Goal: Task Accomplishment & Management: Use online tool/utility

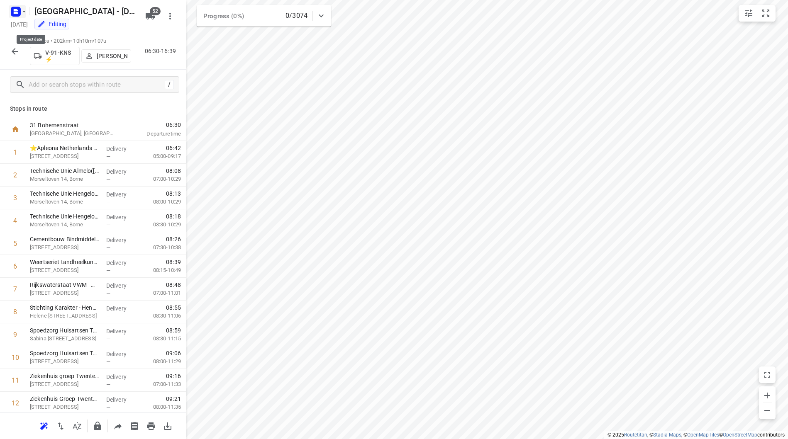
scroll to position [151, 0]
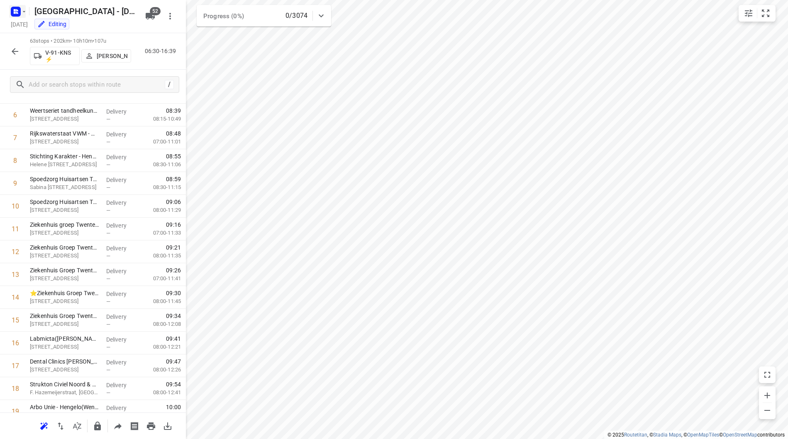
click at [21, 12] on icon "button" at bounding box center [24, 11] width 7 height 7
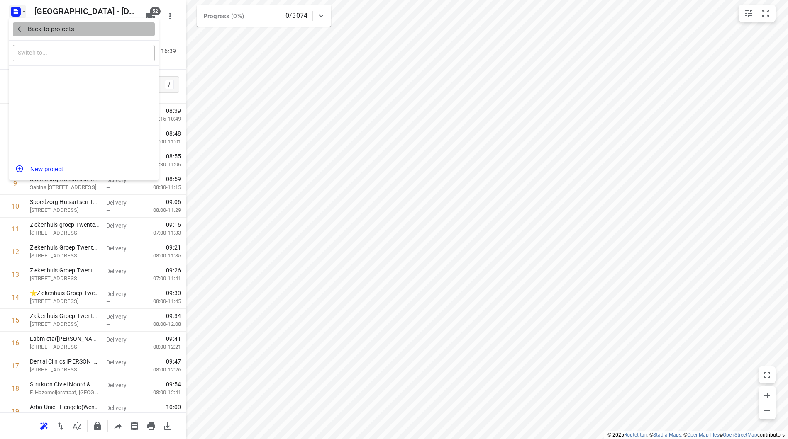
click at [26, 29] on span "Back to projects" at bounding box center [83, 29] width 135 height 10
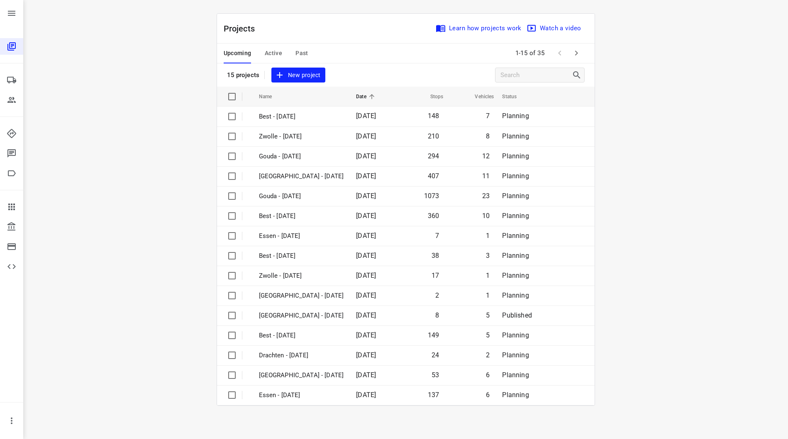
click at [571, 50] on icon "button" at bounding box center [576, 53] width 10 height 10
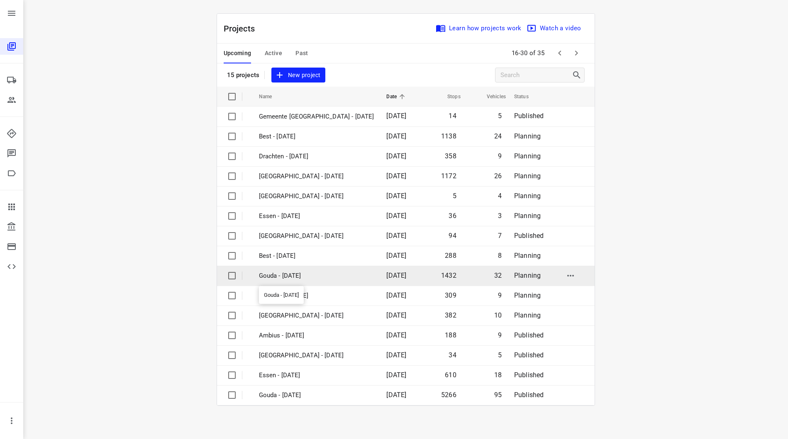
click at [297, 276] on p "Gouda - Tuesday" at bounding box center [316, 276] width 115 height 10
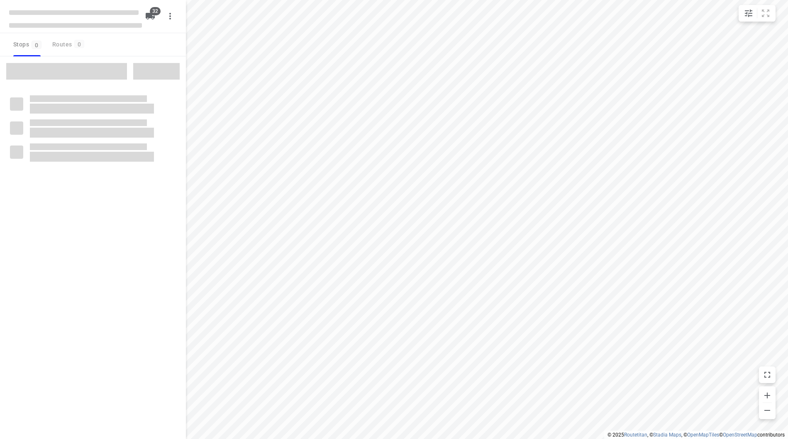
checkbox input "true"
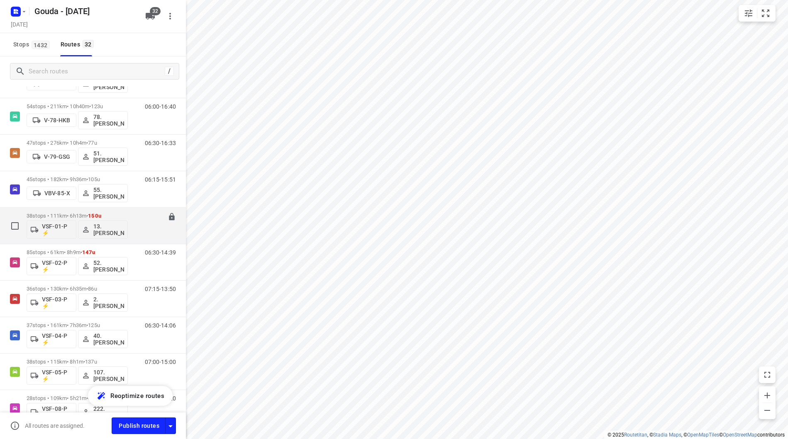
scroll to position [917, 0]
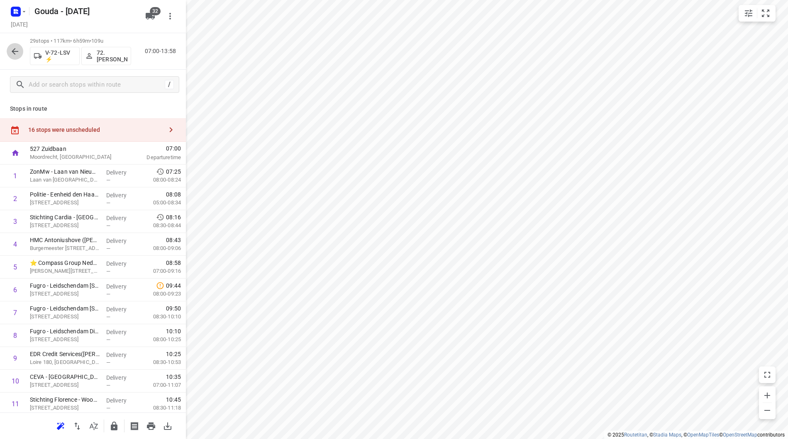
click at [14, 52] on icon "button" at bounding box center [15, 51] width 7 height 7
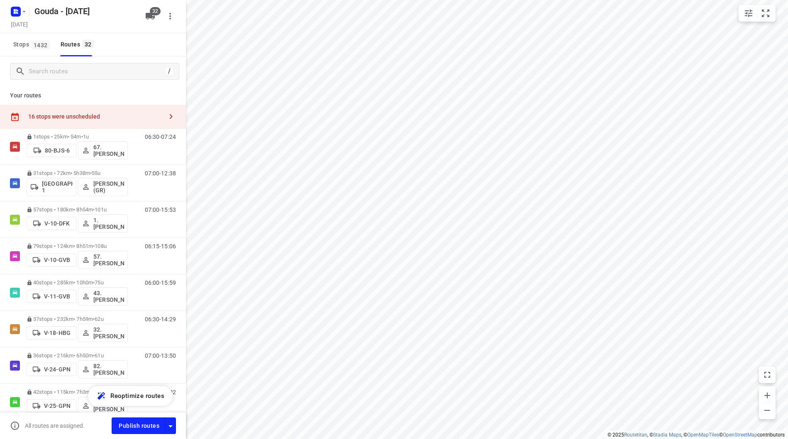
click at [129, 116] on div "16 stops were unscheduled" at bounding box center [95, 116] width 134 height 7
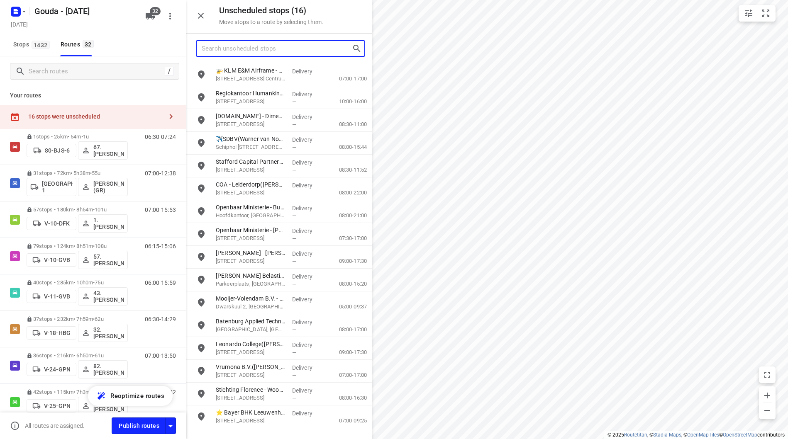
click at [234, 50] on input "Search unscheduled stops" at bounding box center [277, 48] width 150 height 13
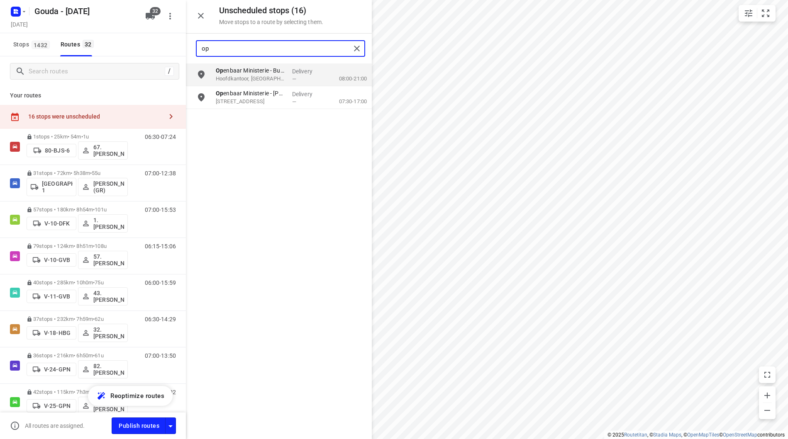
type input "op"
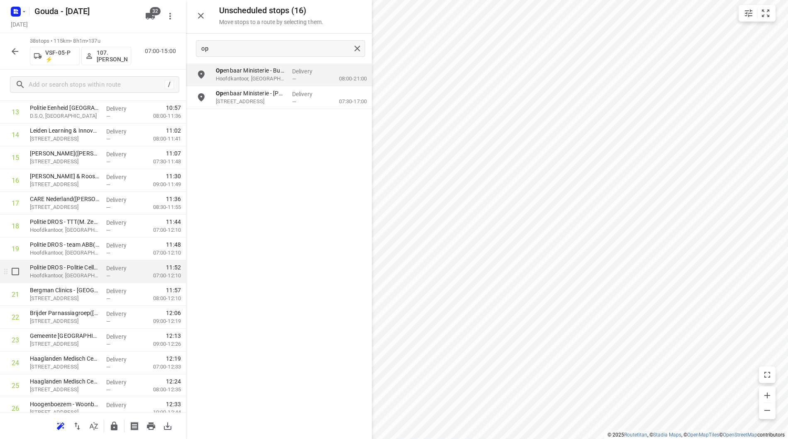
scroll to position [351, 0]
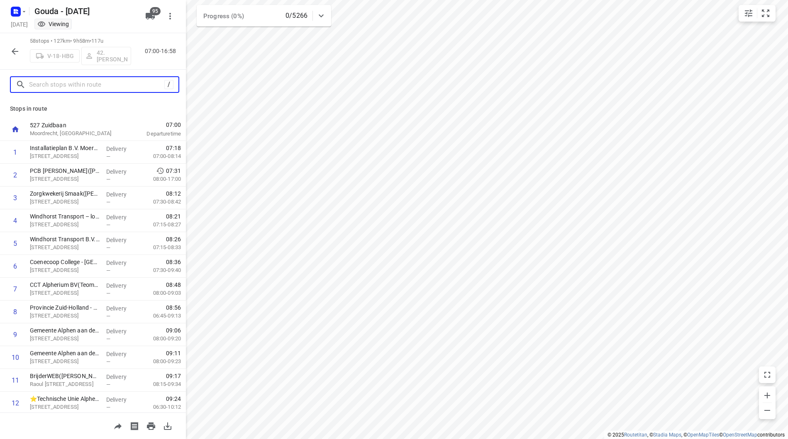
click at [113, 83] on input "text" at bounding box center [96, 84] width 135 height 13
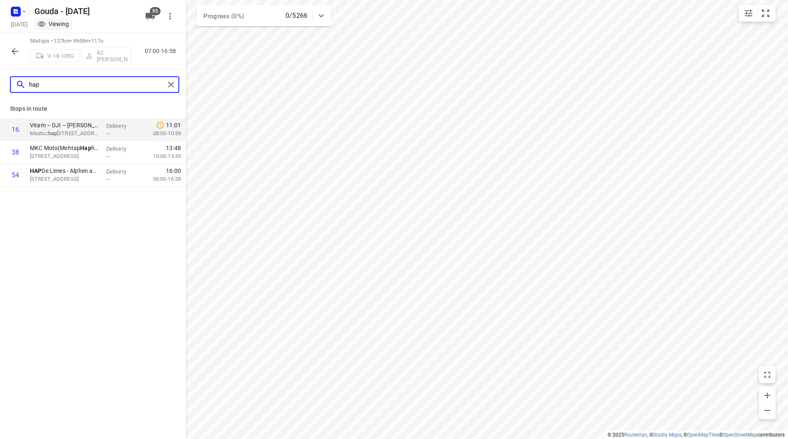
type input "hap"
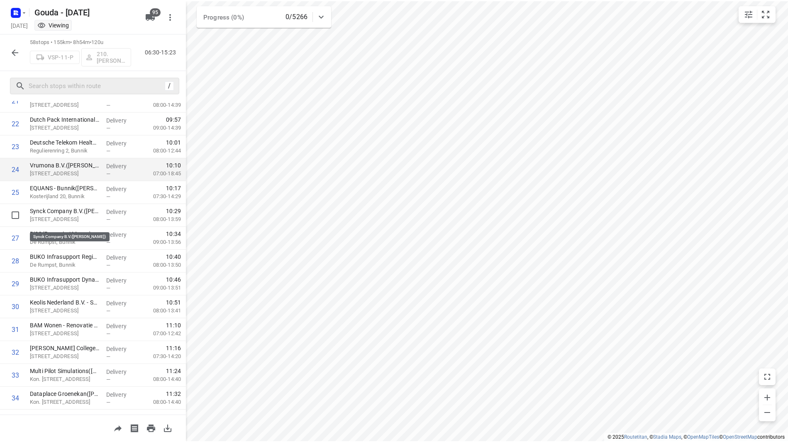
scroll to position [498, 0]
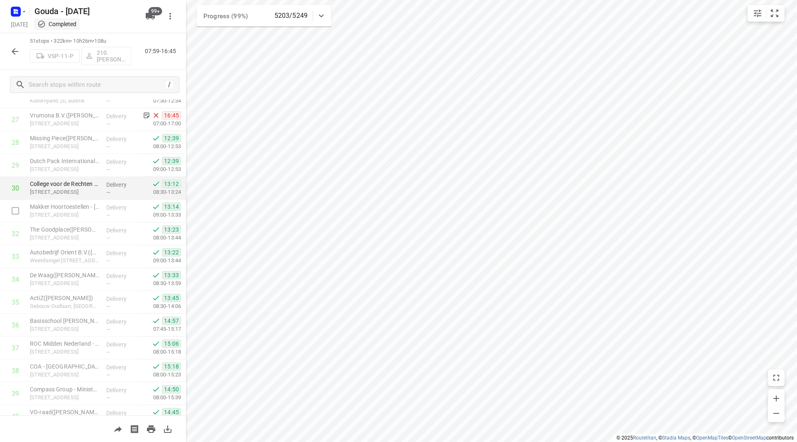
scroll to position [622, 0]
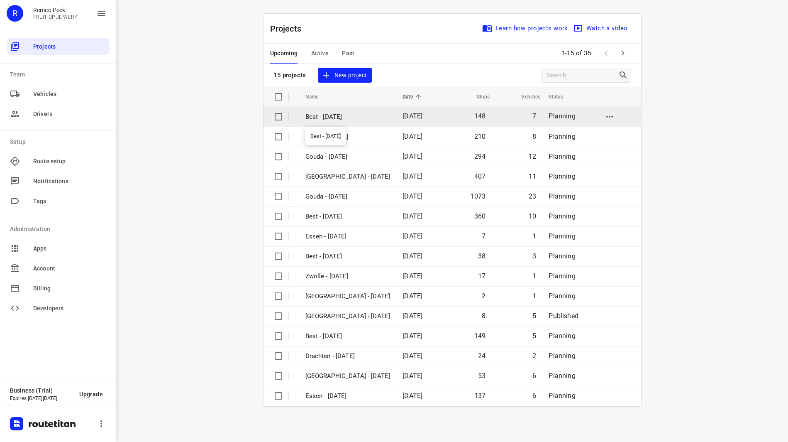
click at [324, 117] on p "Best - Friday" at bounding box center [347, 117] width 85 height 10
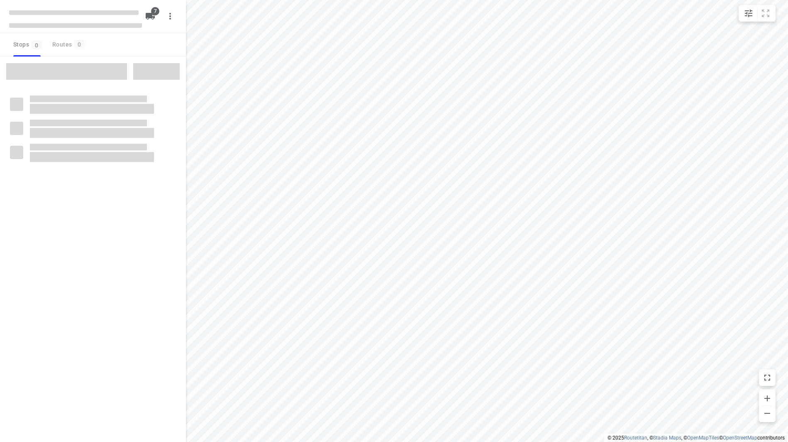
checkbox input "true"
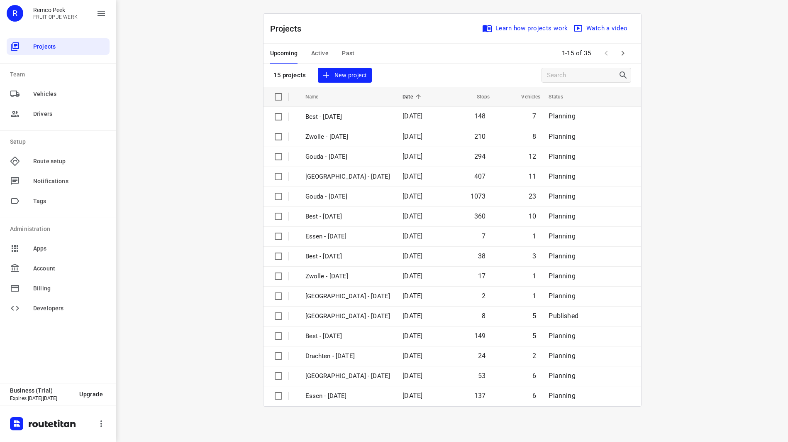
click at [315, 52] on span "Active" at bounding box center [319, 53] width 17 height 10
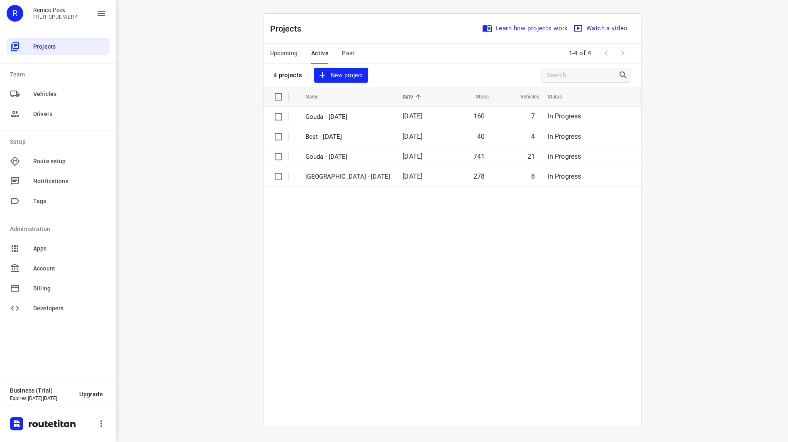
click at [289, 54] on span "Upcoming" at bounding box center [284, 53] width 28 height 10
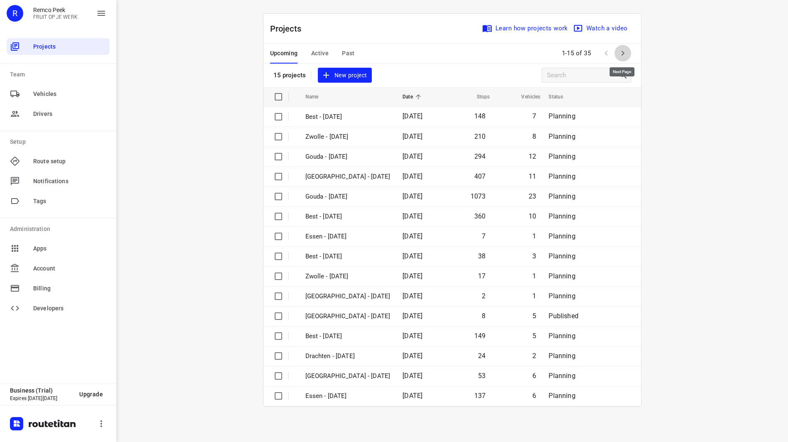
click at [626, 54] on icon "button" at bounding box center [623, 53] width 10 height 10
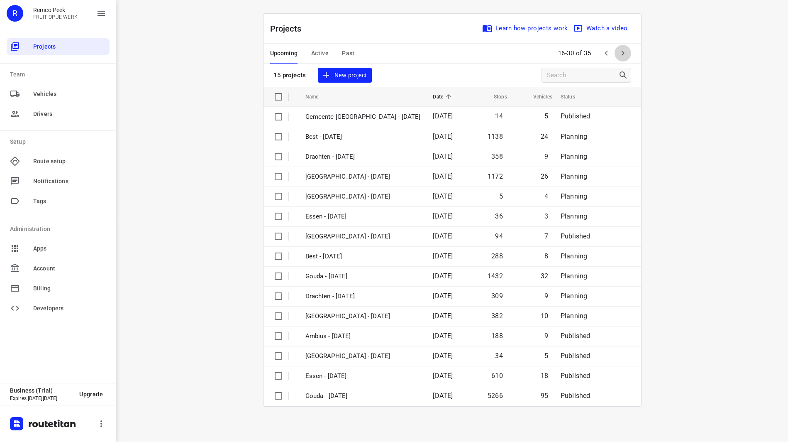
click at [625, 52] on icon "button" at bounding box center [623, 53] width 10 height 10
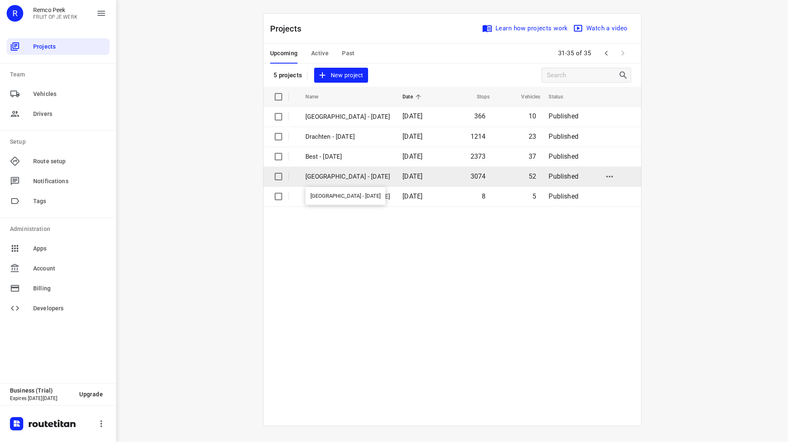
click at [345, 176] on p "Zwolle - Monday" at bounding box center [347, 177] width 85 height 10
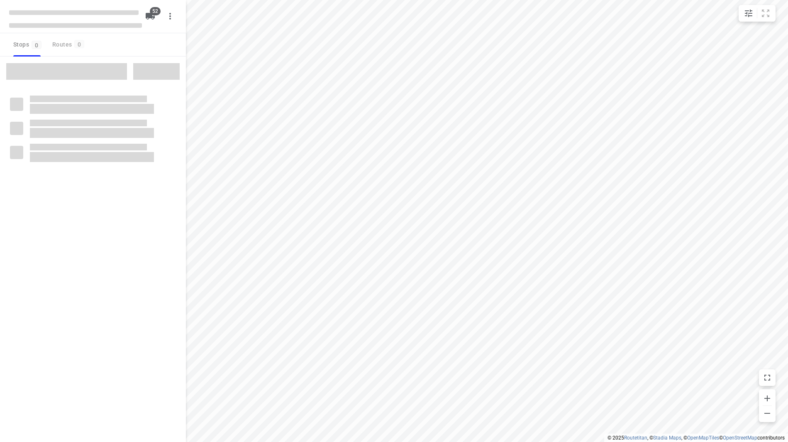
checkbox input "true"
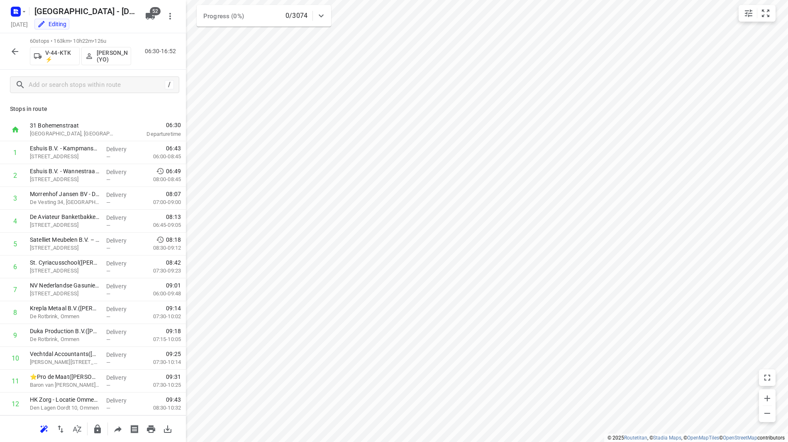
click at [16, 48] on icon "button" at bounding box center [15, 51] width 10 height 10
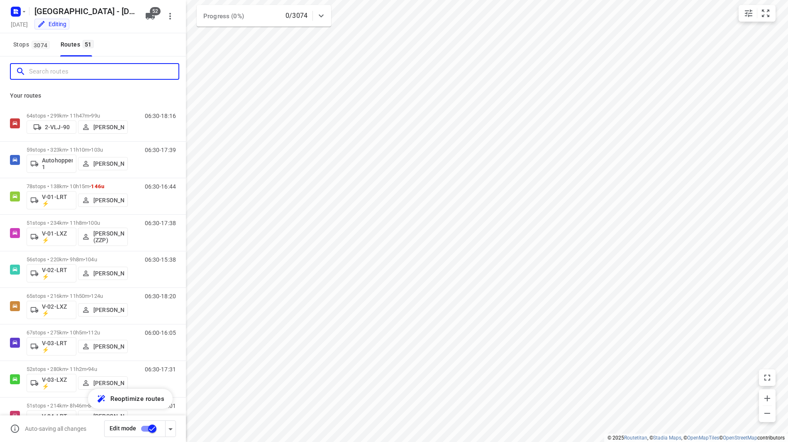
click at [84, 72] on input "Search routes" at bounding box center [103, 71] width 149 height 13
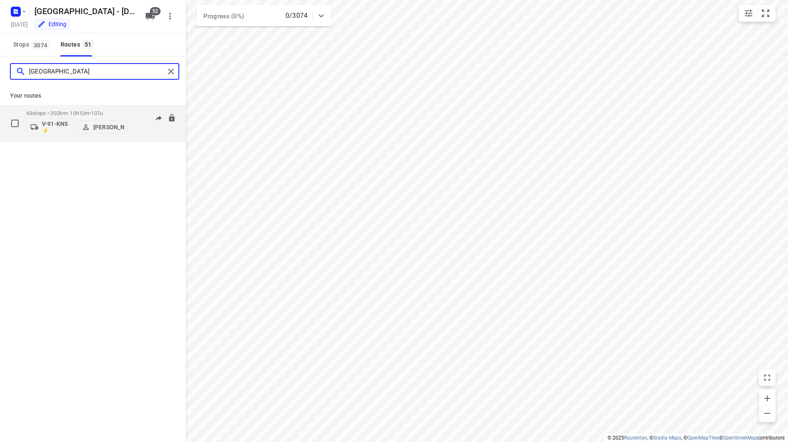
type input "milan"
click at [119, 110] on div "63 stops • 202km • 10h10m • 107u V-91-KNS ⚡ Milan Rave" at bounding box center [77, 123] width 101 height 34
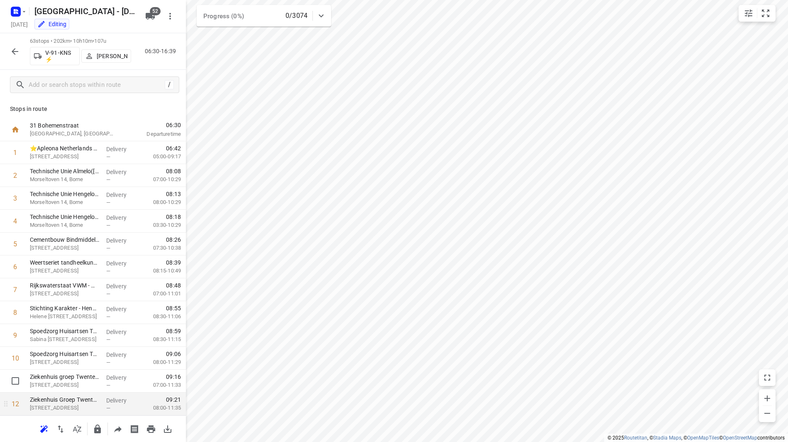
scroll to position [41, 0]
